Goal: Use online tool/utility: Utilize a website feature to perform a specific function

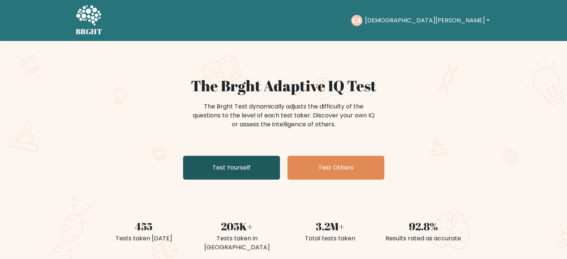
click at [219, 167] on link "Test Yourself" at bounding box center [231, 168] width 97 height 24
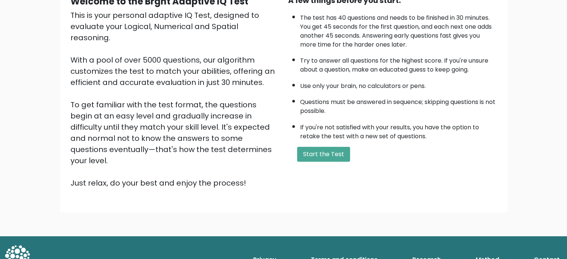
scroll to position [82, 0]
click at [305, 152] on button "Start the Test" at bounding box center [323, 154] width 53 height 15
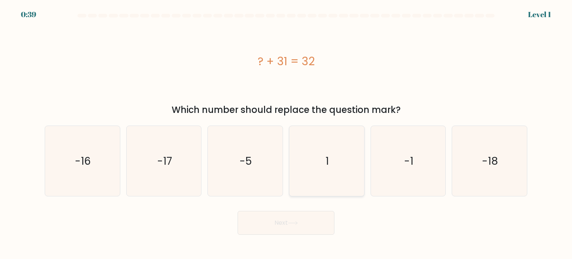
click at [321, 148] on icon "1" at bounding box center [327, 161] width 70 height 70
click at [287, 133] on input "d. 1" at bounding box center [286, 132] width 0 height 4
radio input "true"
click at [291, 224] on icon at bounding box center [293, 223] width 10 height 4
